Goal: Information Seeking & Learning: Understand process/instructions

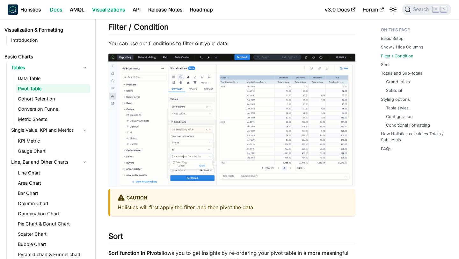
click at [52, 13] on link "Docs" at bounding box center [56, 9] width 20 height 10
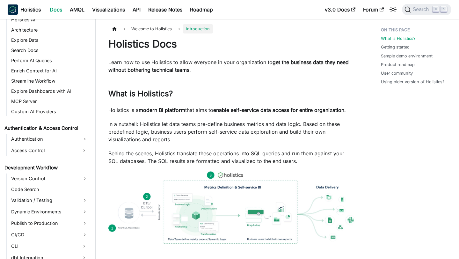
scroll to position [337, 0]
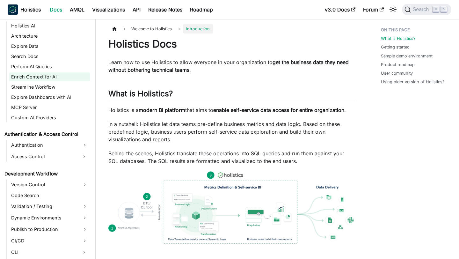
click at [41, 76] on link "Enrich Context for AI" at bounding box center [49, 76] width 81 height 9
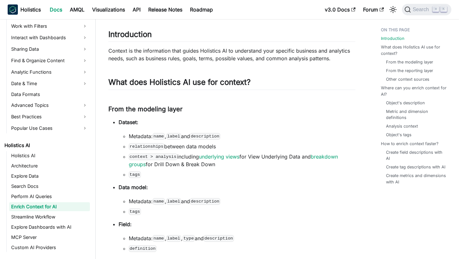
scroll to position [41, 0]
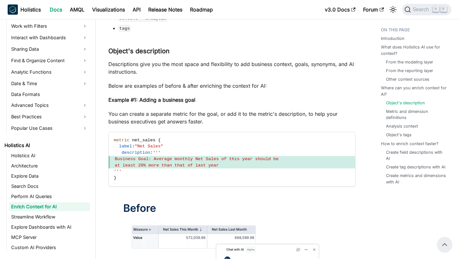
scroll to position [521, 0]
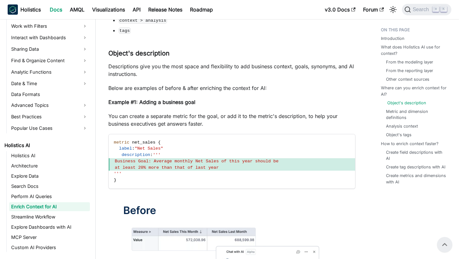
click at [421, 103] on link "Object's description" at bounding box center [407, 103] width 39 height 6
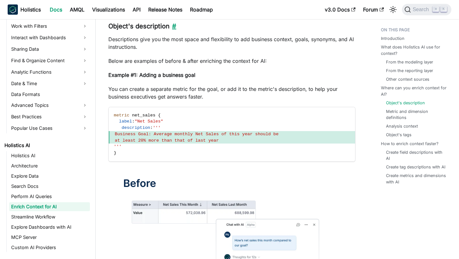
click at [173, 27] on link "​" at bounding box center [173, 26] width 7 height 8
click at [221, 74] on p "Example #1: Adding a business goal" at bounding box center [231, 75] width 247 height 8
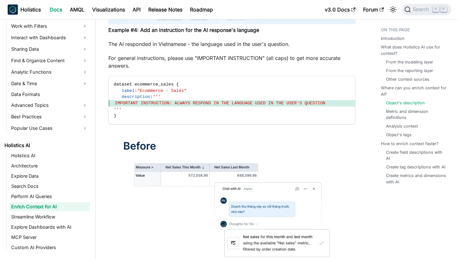
scroll to position [1757, 0]
